Goal: Navigation & Orientation: Find specific page/section

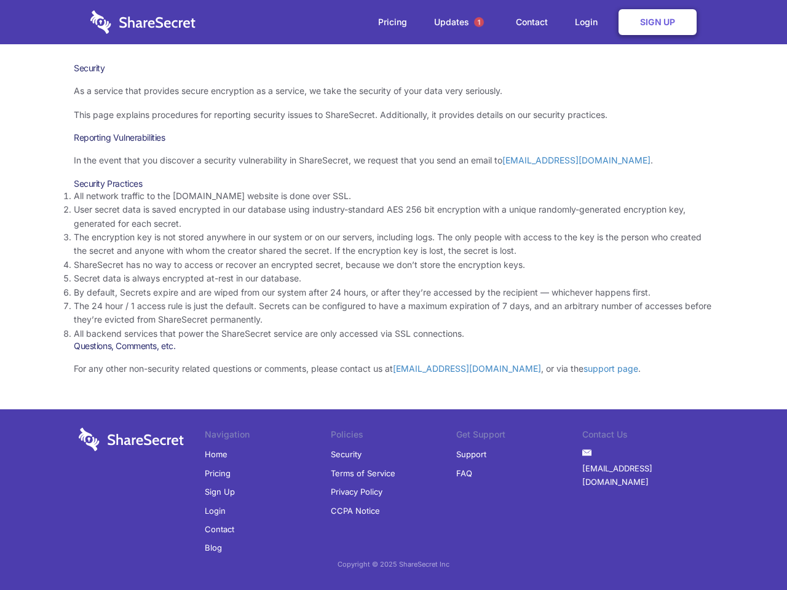
click at [394, 295] on li "By default, Secrets expire and are wiped from our system after 24 hours, or aft…" at bounding box center [393, 293] width 639 height 14
click at [479, 22] on span "1" at bounding box center [479, 22] width 10 height 10
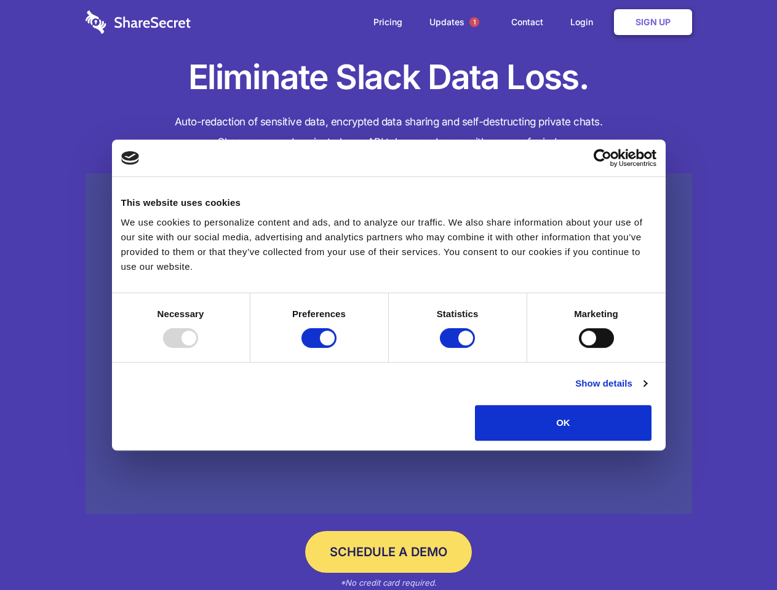
click at [198, 348] on div at bounding box center [180, 338] width 35 height 20
click at [336, 348] on input "Preferences" at bounding box center [318, 338] width 35 height 20
checkbox input "false"
click at [459, 348] on input "Statistics" at bounding box center [457, 338] width 35 height 20
checkbox input "false"
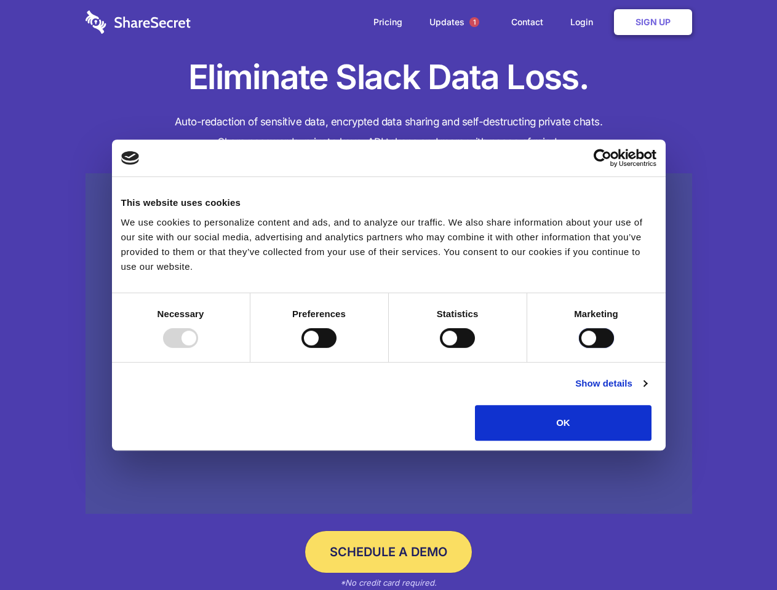
click at [579, 348] on input "Marketing" at bounding box center [596, 338] width 35 height 20
checkbox input "true"
click at [646, 391] on link "Show details" at bounding box center [610, 383] width 71 height 15
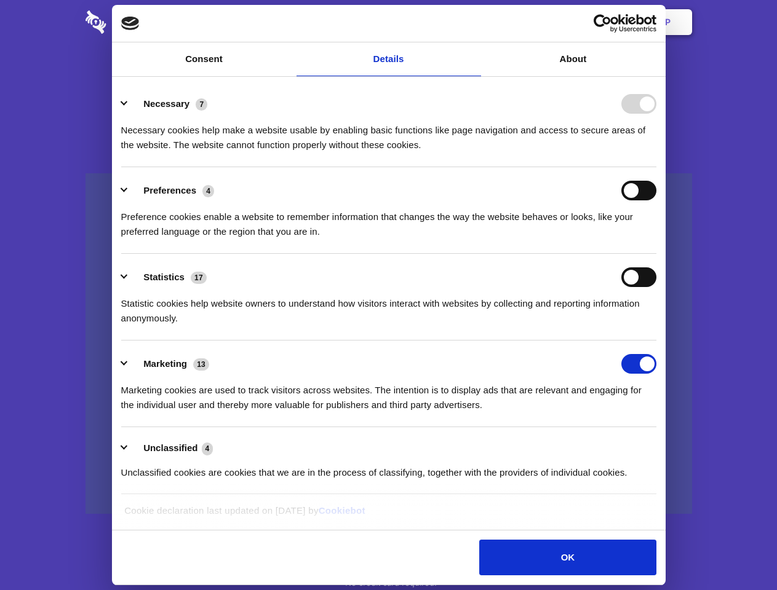
click at [656, 167] on li "Necessary 7 Necessary cookies help make a website usable by enabling basic func…" at bounding box center [388, 124] width 535 height 87
click at [473, 22] on span "1" at bounding box center [474, 22] width 10 height 10
